Goal: Information Seeking & Learning: Check status

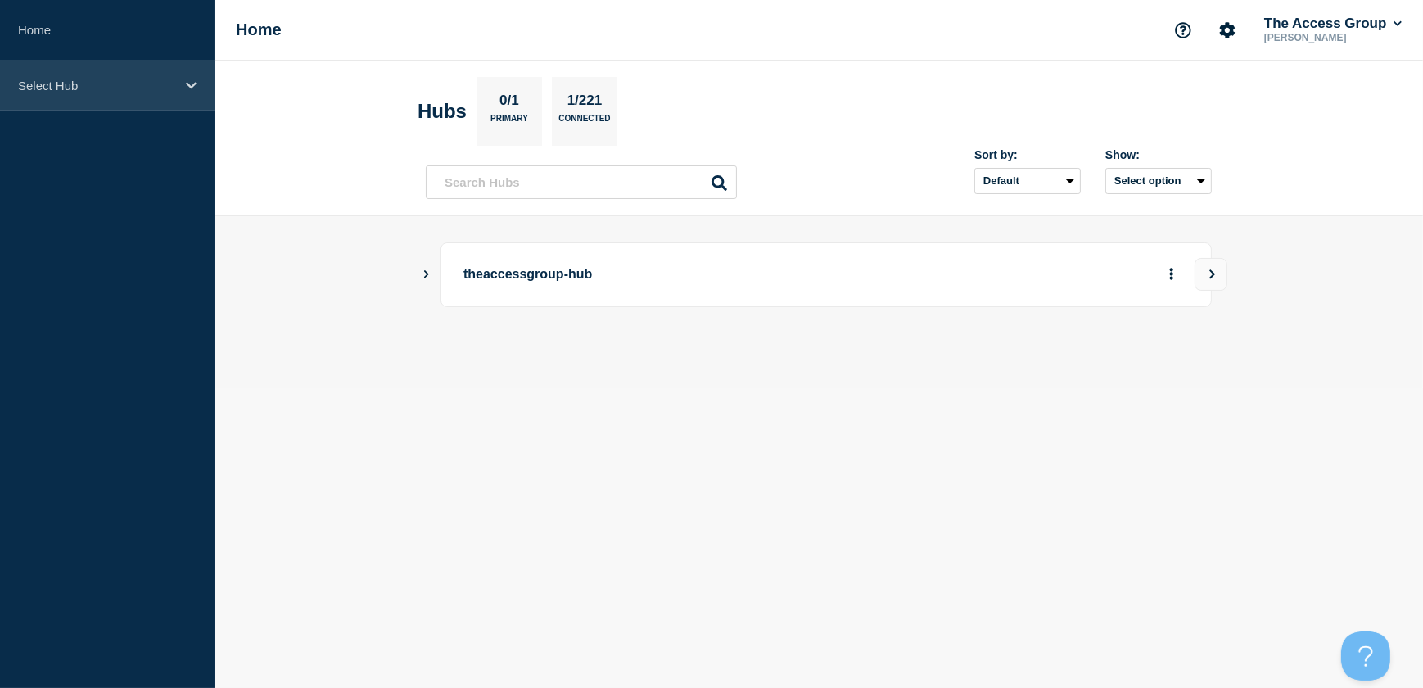
click at [101, 63] on div "Select Hub" at bounding box center [107, 86] width 214 height 50
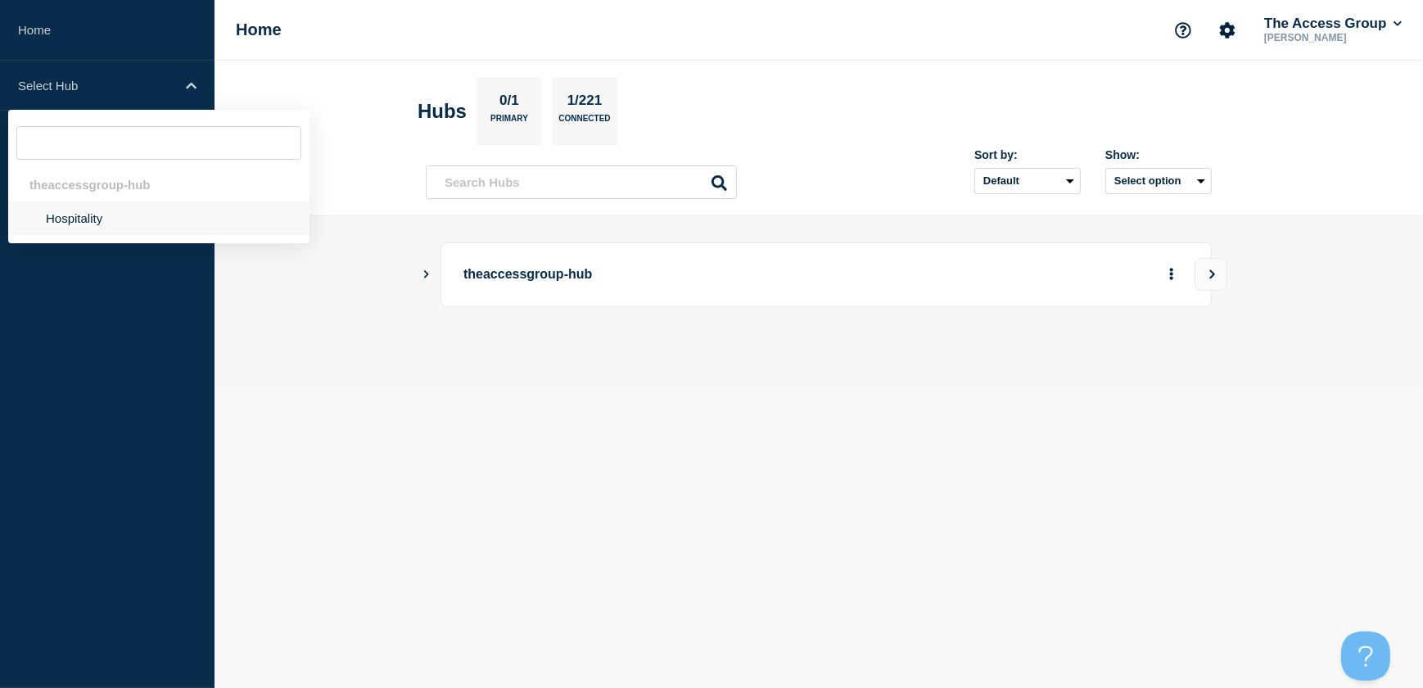
click at [89, 215] on li "Hospitality" at bounding box center [158, 218] width 301 height 34
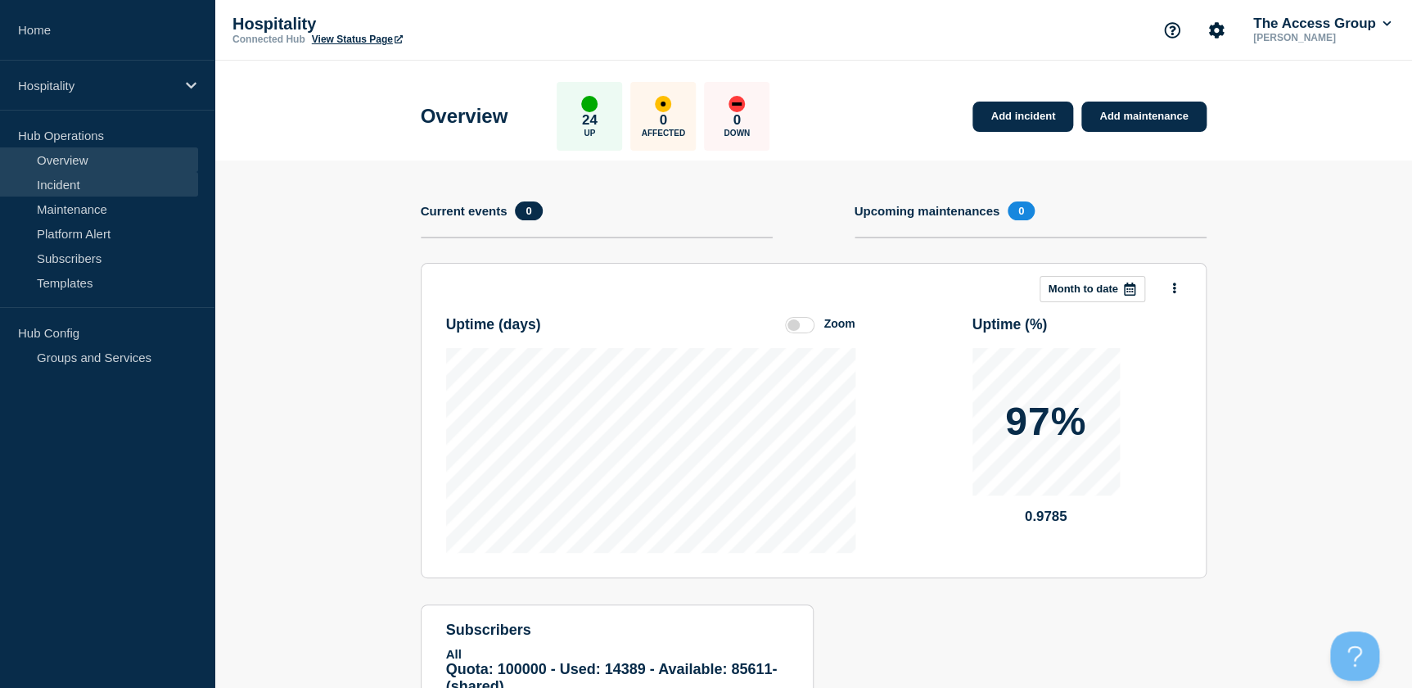
click at [69, 186] on link "Incident" at bounding box center [99, 184] width 198 height 25
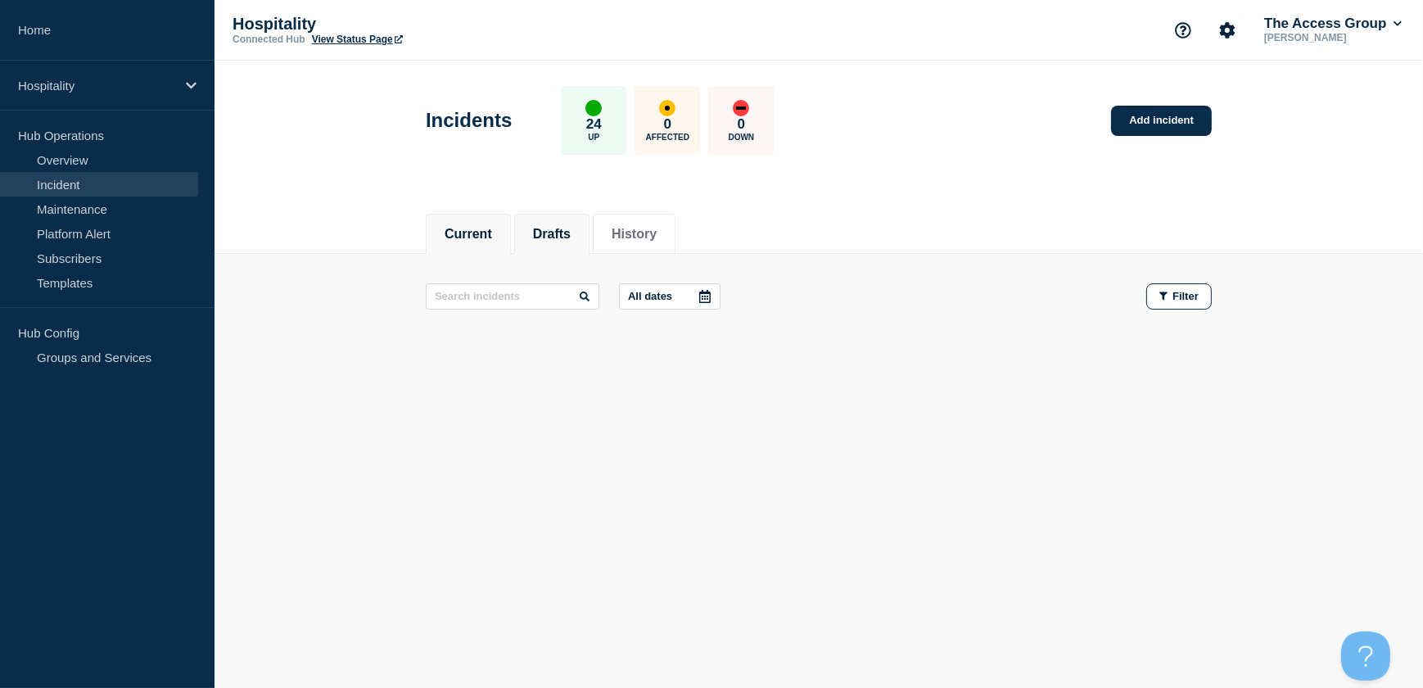
click at [543, 230] on button "Drafts" at bounding box center [552, 234] width 38 height 15
click at [656, 229] on button "History" at bounding box center [633, 234] width 45 height 15
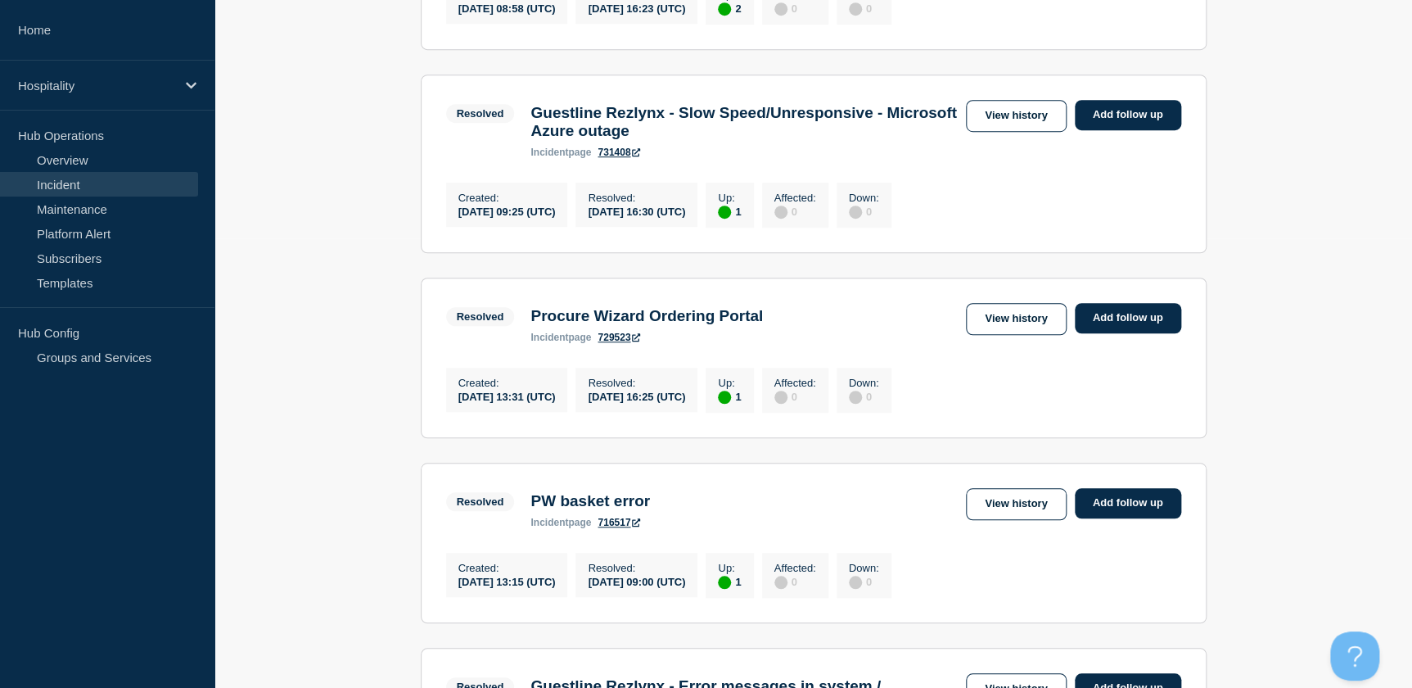
scroll to position [372, 0]
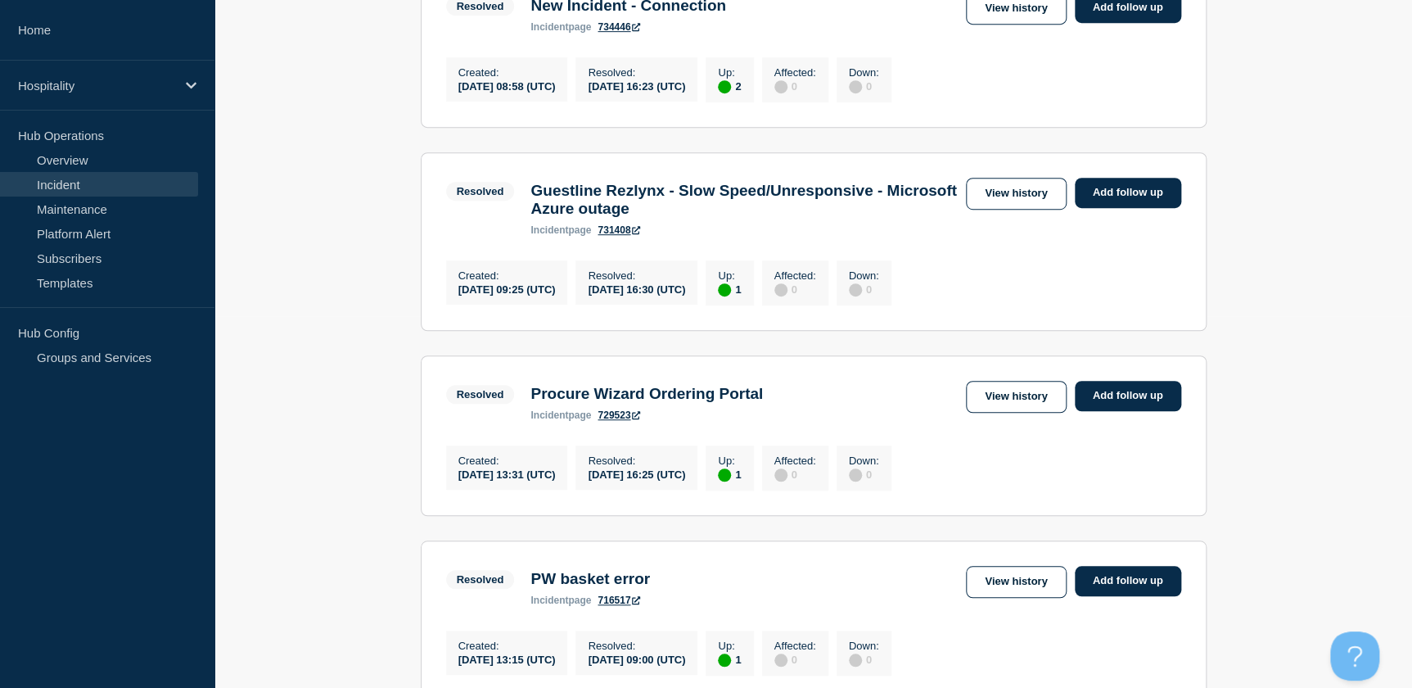
click at [688, 199] on h3 "Guestline Rezlynx - Slow Speed/Unresponsive - Microsoft Azure outage" at bounding box center [743, 200] width 427 height 36
click at [988, 198] on link "View history" at bounding box center [1016, 194] width 100 height 32
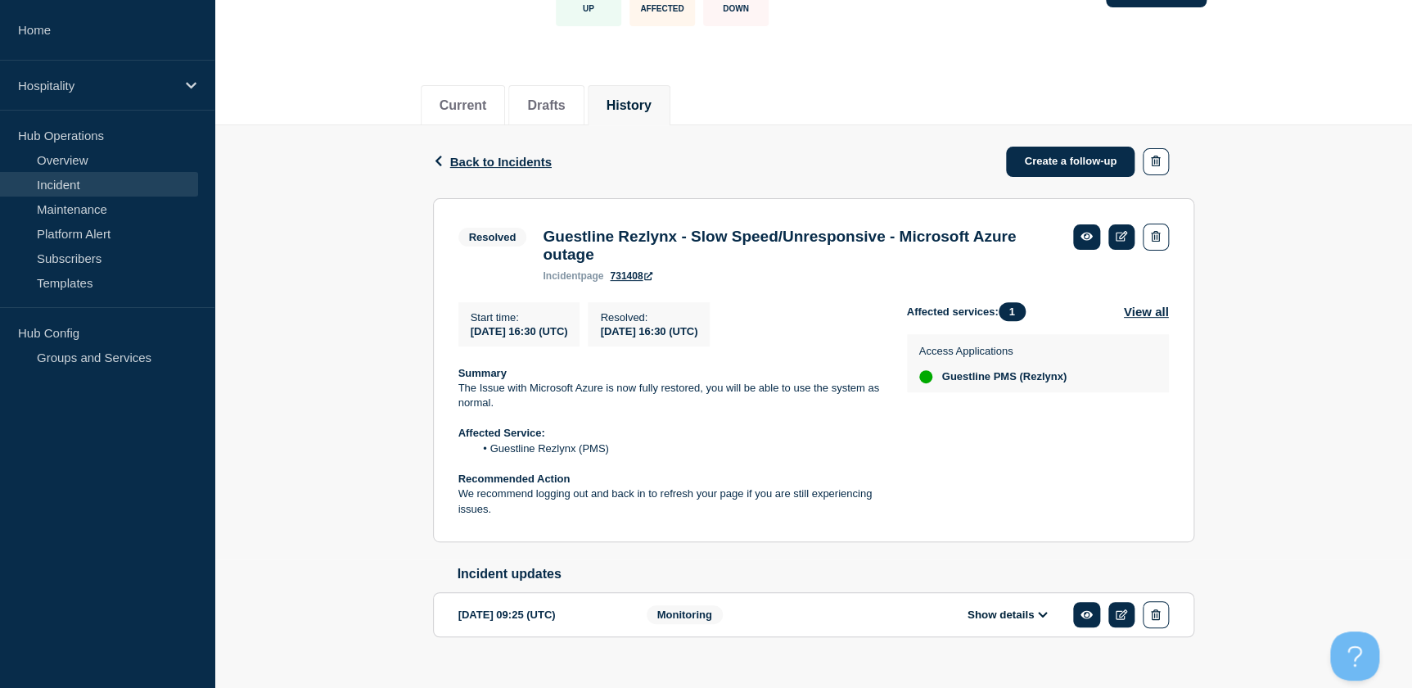
scroll to position [148, 0]
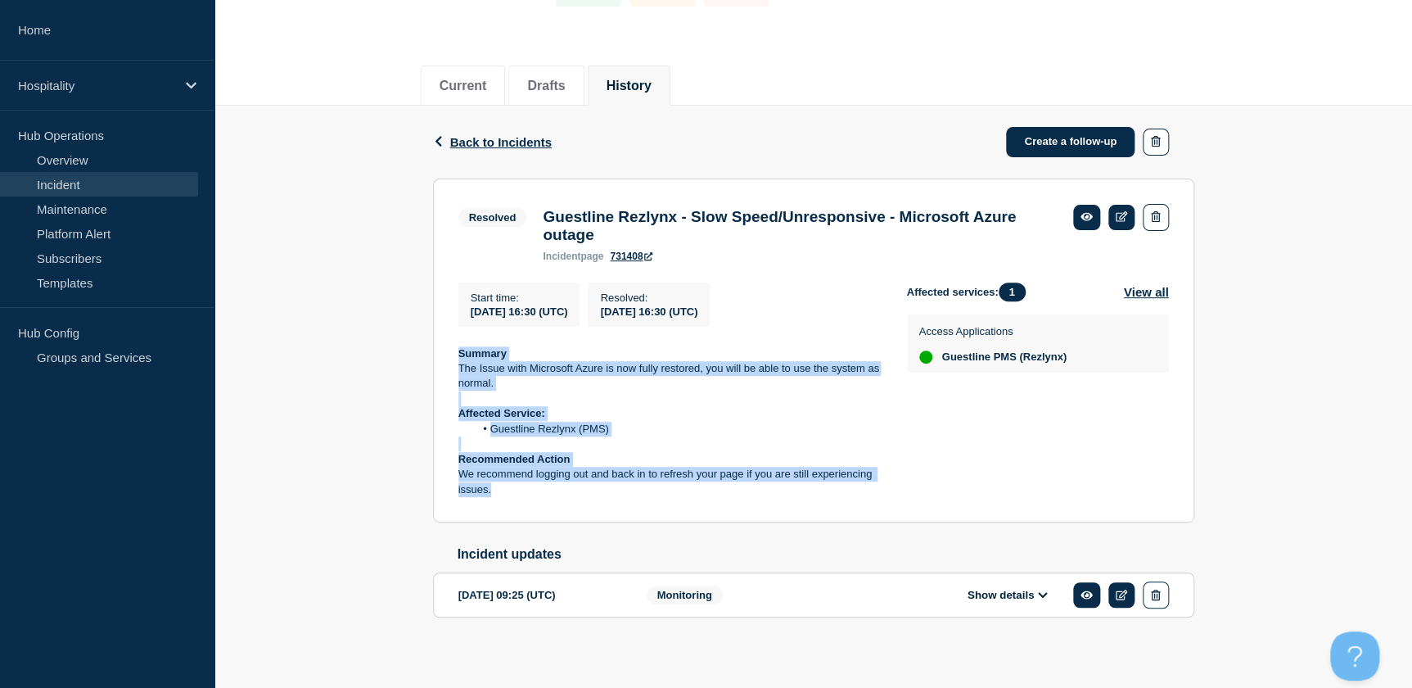
drag, startPoint x: 509, startPoint y: 497, endPoint x: 450, endPoint y: 366, distance: 143.6
click at [450, 366] on section "Resolved Guestline Rezlynx - Slow Speed/Unresponsive - Microsoft Azure outage i…" at bounding box center [813, 350] width 761 height 345
copy div "Summary The Issue with Microsoft Azure is now fully restored, you will be able …"
